Goal: Information Seeking & Learning: Check status

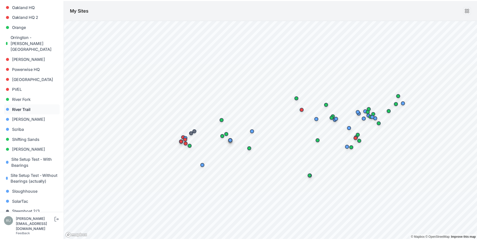
scroll to position [352, 0]
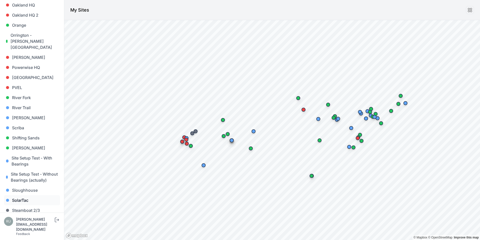
click at [27, 196] on link "SolarTac" at bounding box center [32, 200] width 56 height 10
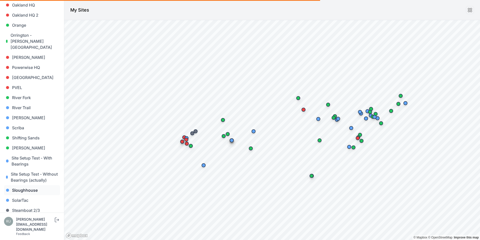
click at [30, 188] on link "Sloughhouse" at bounding box center [32, 190] width 56 height 10
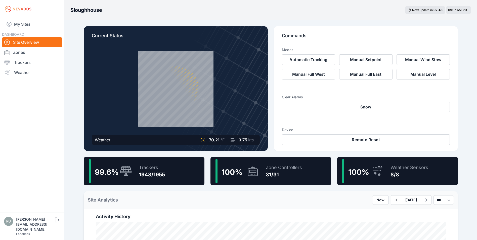
drag, startPoint x: 143, startPoint y: 169, endPoint x: 462, endPoint y: 148, distance: 318.9
click at [143, 169] on div "Trackers" at bounding box center [152, 167] width 26 height 7
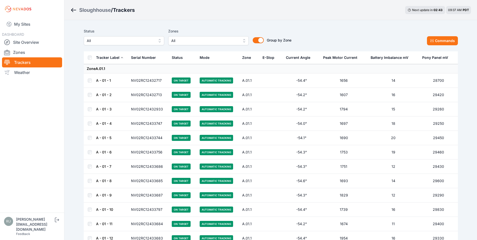
click at [111, 40] on span "All" at bounding box center [120, 41] width 67 height 6
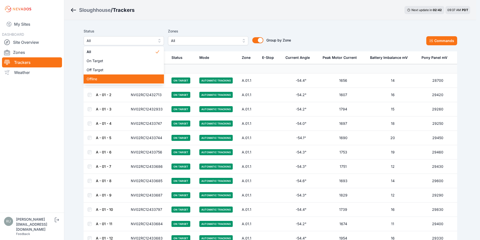
click at [108, 78] on span "Offline" at bounding box center [121, 78] width 68 height 5
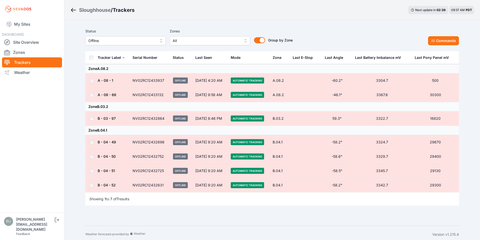
click at [118, 41] on span "Offline" at bounding box center [121, 41] width 67 height 6
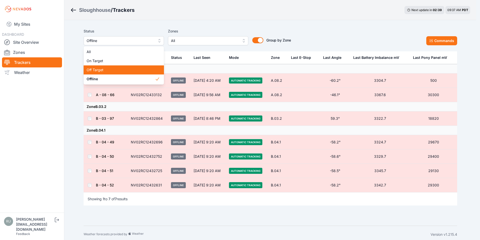
click at [108, 66] on div "Off Target" at bounding box center [124, 69] width 80 height 9
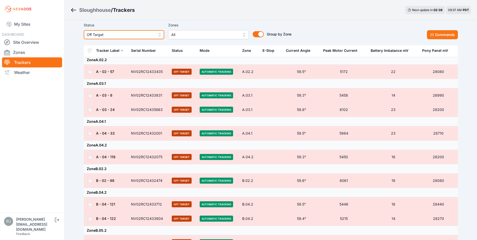
scroll to position [116, 0]
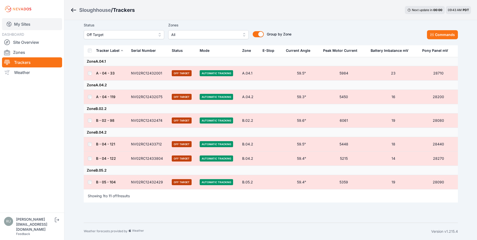
click at [15, 23] on link "My Sites" at bounding box center [32, 24] width 60 height 12
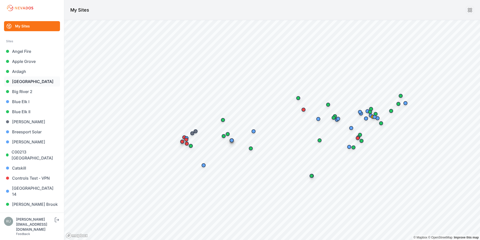
click at [20, 84] on link "[GEOGRAPHIC_DATA]" at bounding box center [32, 81] width 56 height 10
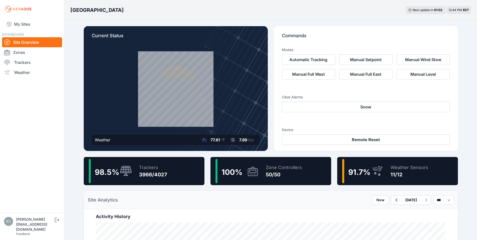
drag, startPoint x: 22, startPoint y: 24, endPoint x: 472, endPoint y: 88, distance: 454.7
click at [22, 24] on link "My Sites" at bounding box center [32, 24] width 60 height 12
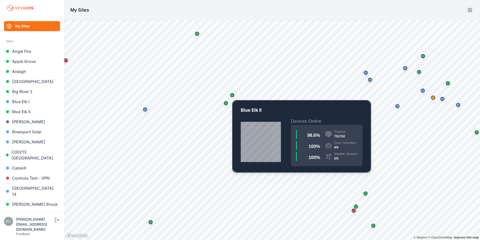
click at [232, 95] on div "Map marker" at bounding box center [232, 95] width 4 height 4
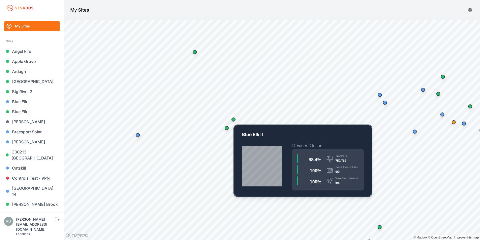
click at [234, 119] on div "Map marker" at bounding box center [234, 119] width 4 height 4
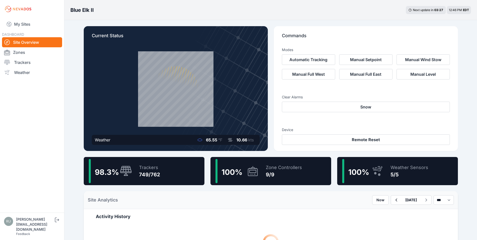
click at [151, 174] on div "749/762" at bounding box center [149, 174] width 21 height 7
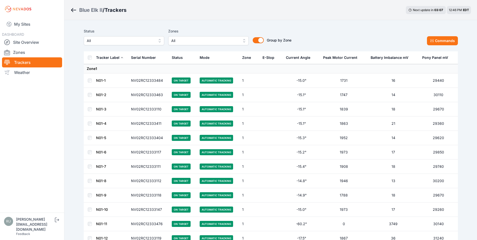
click at [96, 44] on button "All" at bounding box center [124, 40] width 80 height 9
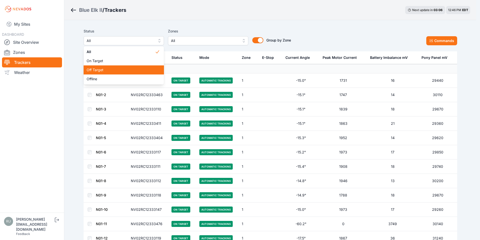
click at [107, 72] on span "Off Target" at bounding box center [121, 69] width 68 height 5
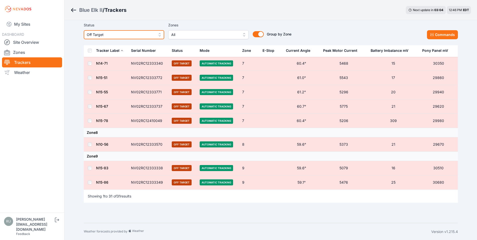
scroll to position [403, 0]
click at [130, 36] on span "Off Target" at bounding box center [120, 35] width 67 height 6
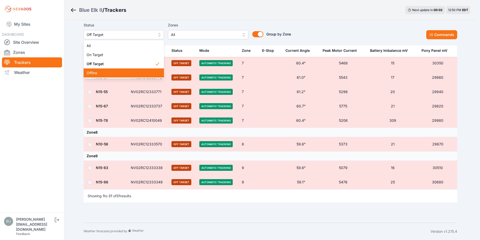
click at [106, 73] on span "Offline" at bounding box center [121, 72] width 68 height 5
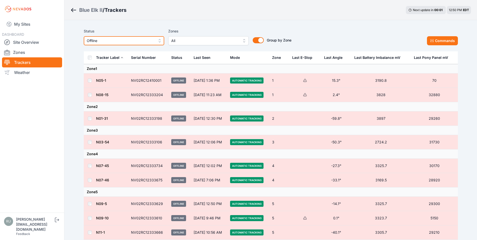
scroll to position [121, 0]
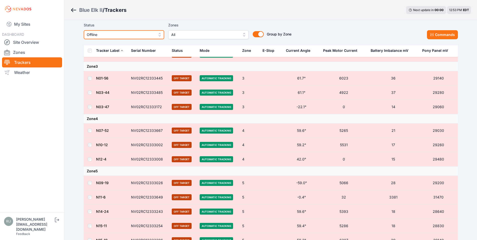
scroll to position [403, 0]
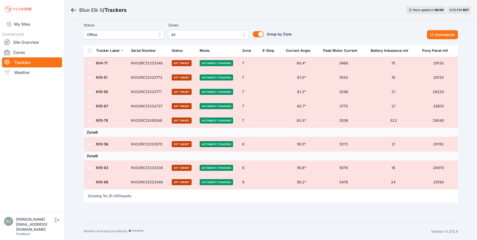
click at [16, 9] on img at bounding box center [18, 9] width 28 height 8
click at [73, 10] on icon "Breadcrumb" at bounding box center [73, 10] width 5 height 1
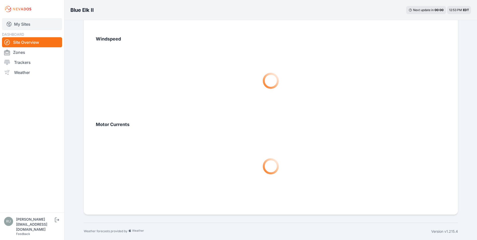
click at [26, 22] on link "My Sites" at bounding box center [32, 24] width 60 height 12
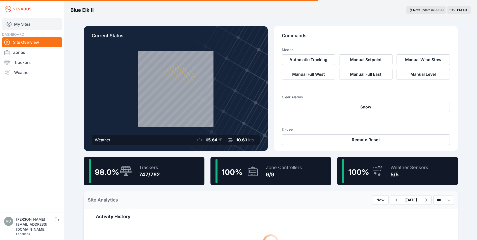
click at [19, 25] on link "My Sites" at bounding box center [32, 24] width 60 height 12
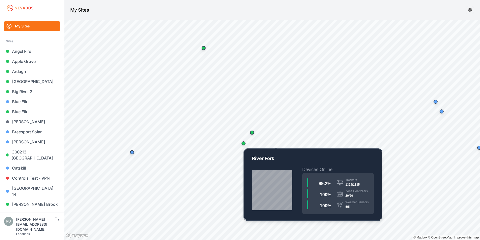
click at [243, 143] on div "Map marker" at bounding box center [244, 143] width 4 height 4
